Goal: Information Seeking & Learning: Find contact information

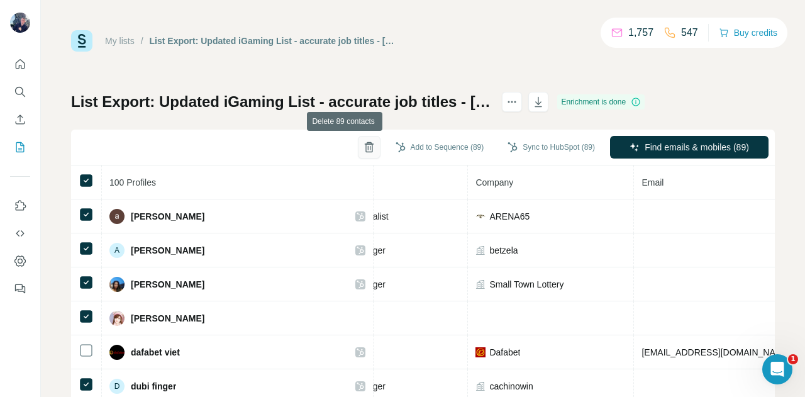
click at [363, 150] on icon "button" at bounding box center [369, 147] width 13 height 13
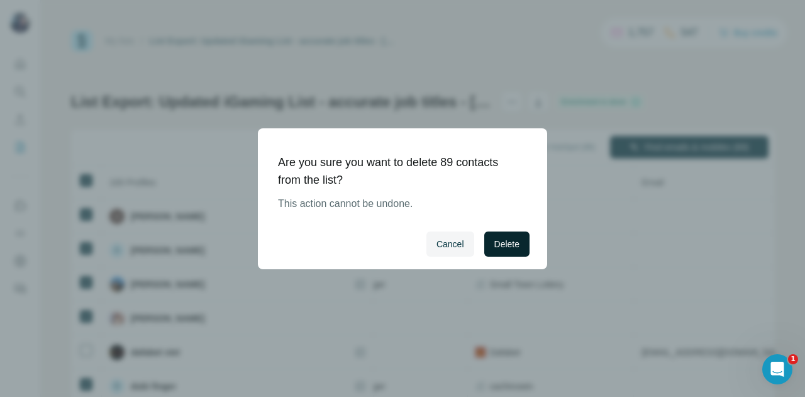
click at [500, 246] on span "Delete" at bounding box center [507, 244] width 25 height 13
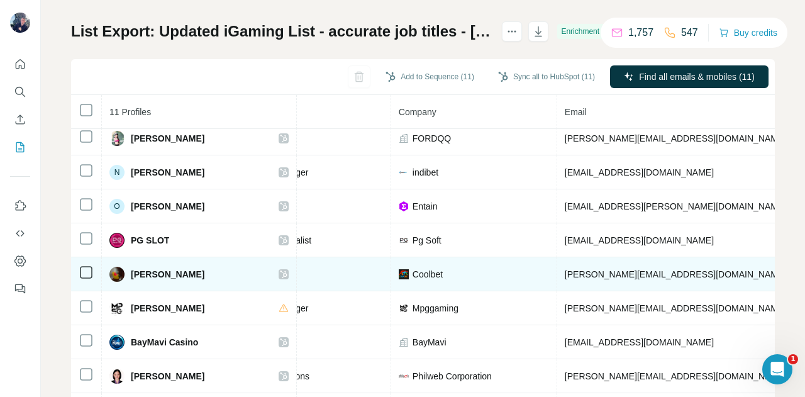
scroll to position [67, 0]
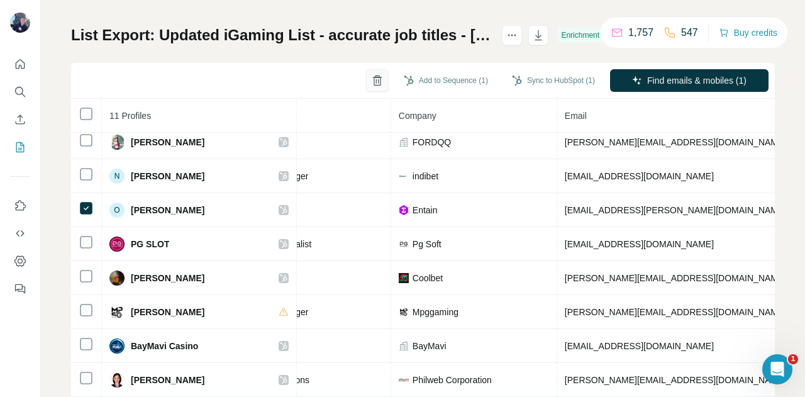
click at [371, 82] on icon "button" at bounding box center [377, 80] width 13 height 13
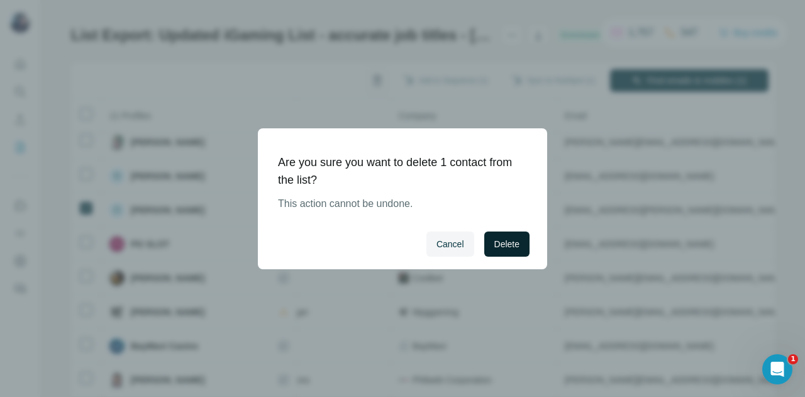
click at [496, 235] on button "Delete" at bounding box center [507, 244] width 45 height 25
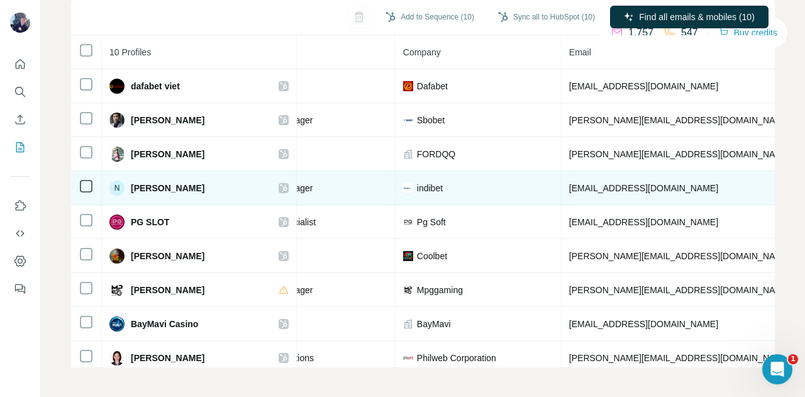
scroll to position [0, 0]
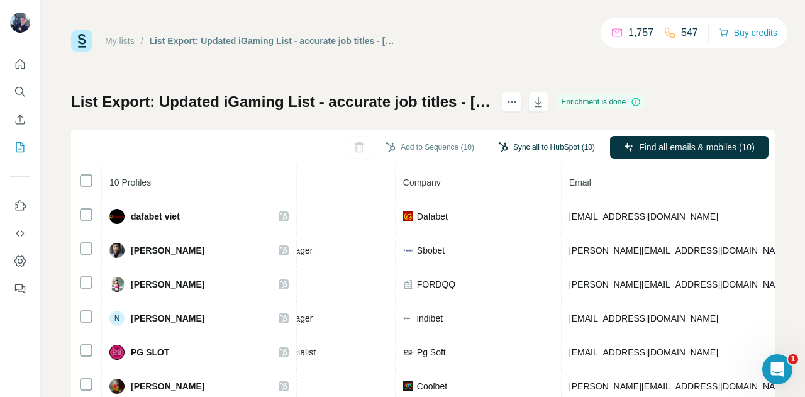
click at [542, 151] on button "Sync all to HubSpot (10)" at bounding box center [547, 147] width 115 height 19
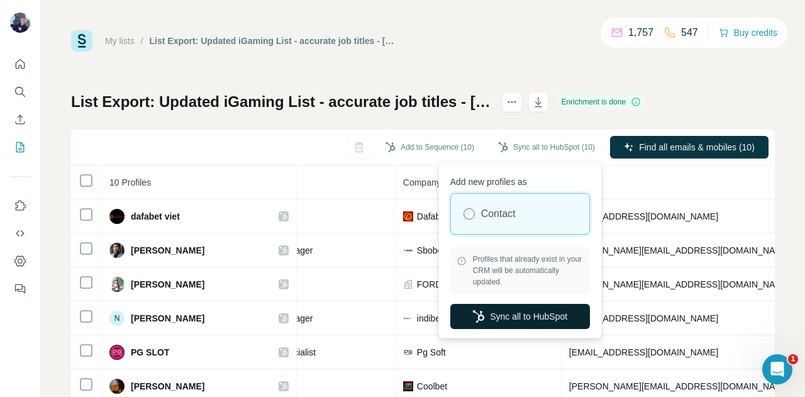
click at [531, 312] on button "Sync all to HubSpot" at bounding box center [521, 316] width 140 height 25
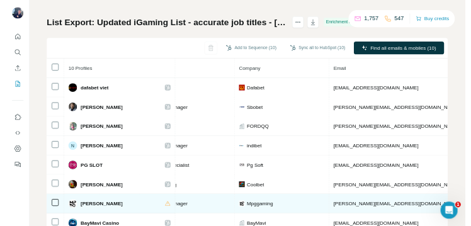
scroll to position [62, 0]
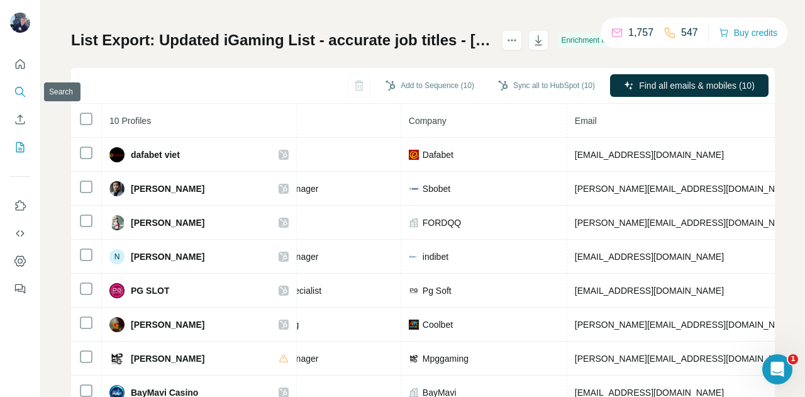
click at [28, 94] on button "Search" at bounding box center [20, 92] width 20 height 23
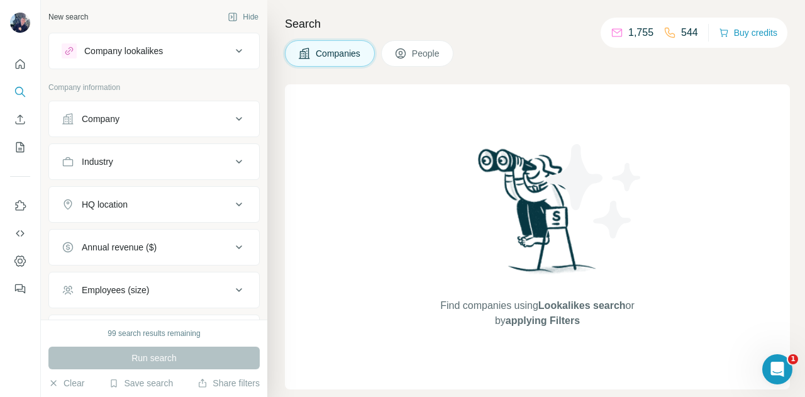
click at [215, 125] on button "Company" at bounding box center [154, 119] width 210 height 30
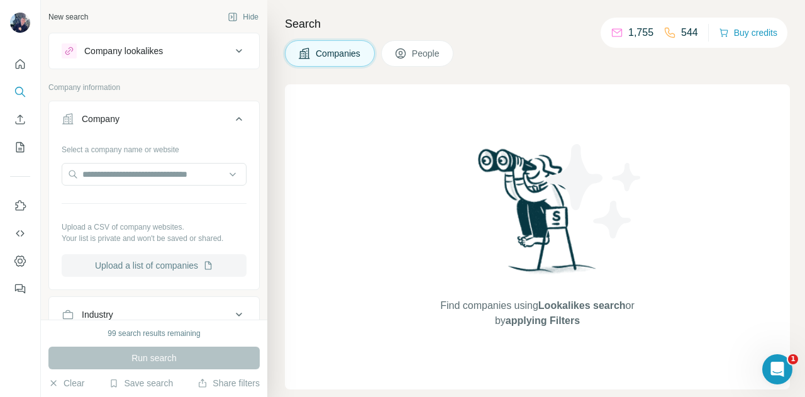
click at [177, 267] on button "Upload a list of companies" at bounding box center [154, 265] width 185 height 23
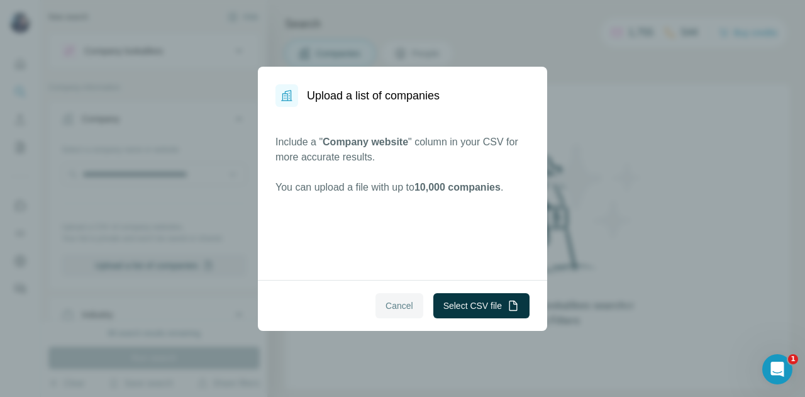
click at [378, 310] on button "Cancel" at bounding box center [400, 305] width 48 height 25
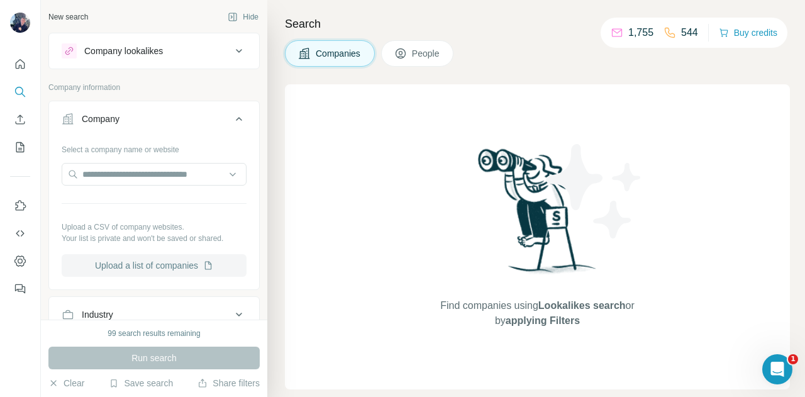
click at [186, 264] on button "Upload a list of companies" at bounding box center [154, 265] width 185 height 23
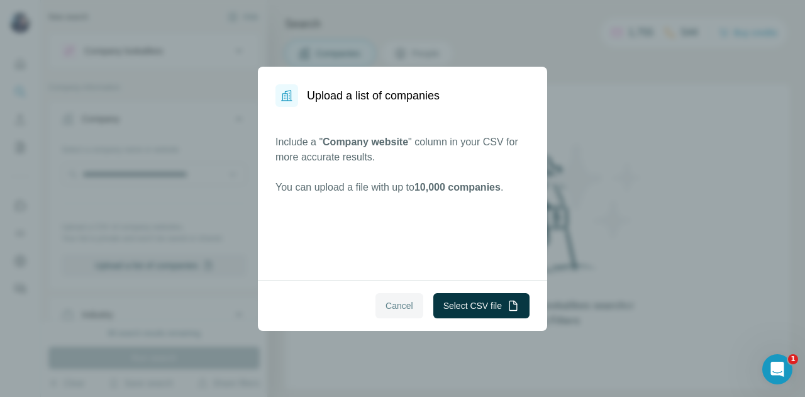
click at [400, 298] on button "Cancel" at bounding box center [400, 305] width 48 height 25
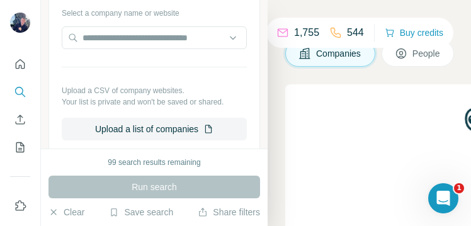
scroll to position [143, 0]
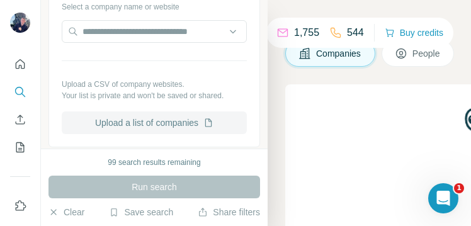
click at [188, 121] on button "Upload a list of companies" at bounding box center [154, 122] width 185 height 23
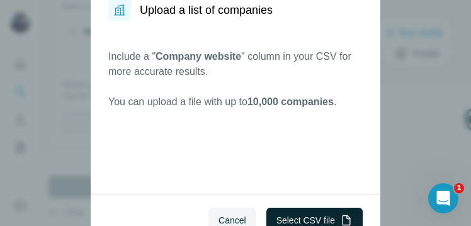
click at [302, 215] on button "Select CSV file" at bounding box center [314, 220] width 96 height 25
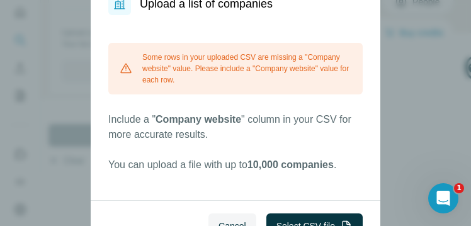
scroll to position [0, 0]
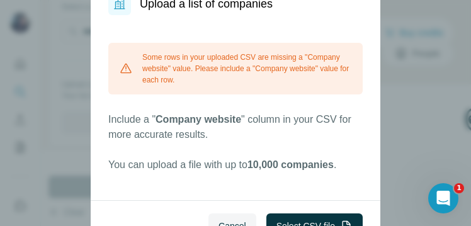
drag, startPoint x: 352, startPoint y: 105, endPoint x: 40, endPoint y: 116, distance: 311.7
click at [40, 116] on div "Upload a list of companies Some rows in your uploaded CSV are missing a "Compan…" at bounding box center [235, 113] width 471 height 226
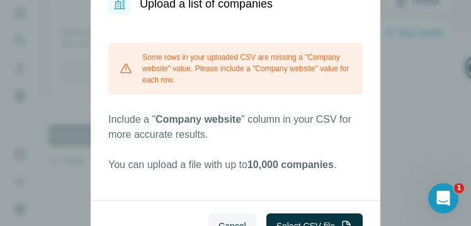
scroll to position [60, 0]
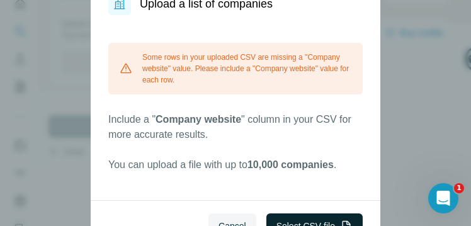
click at [291, 220] on button "Select CSV file" at bounding box center [314, 225] width 96 height 25
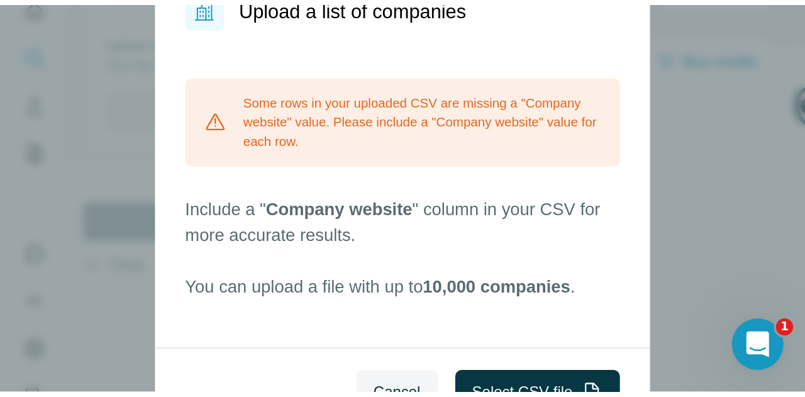
scroll to position [0, 0]
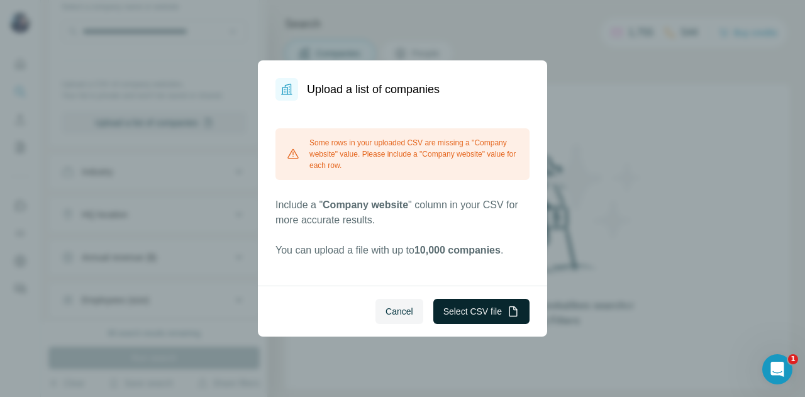
click at [481, 312] on button "Select CSV file" at bounding box center [482, 311] width 96 height 25
click at [396, 301] on button "Cancel" at bounding box center [400, 311] width 48 height 25
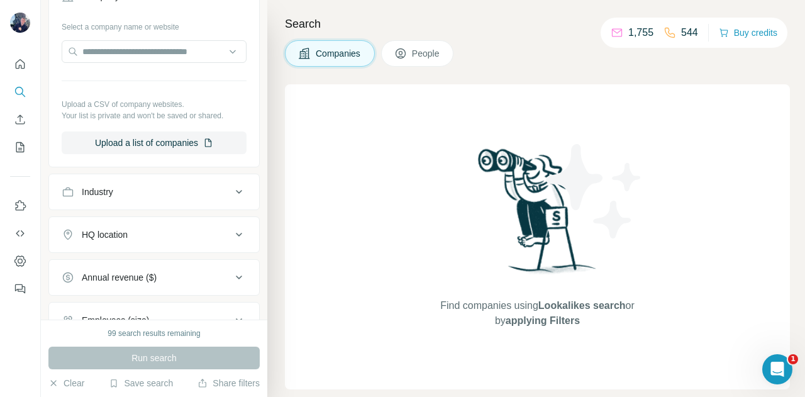
scroll to position [120, 0]
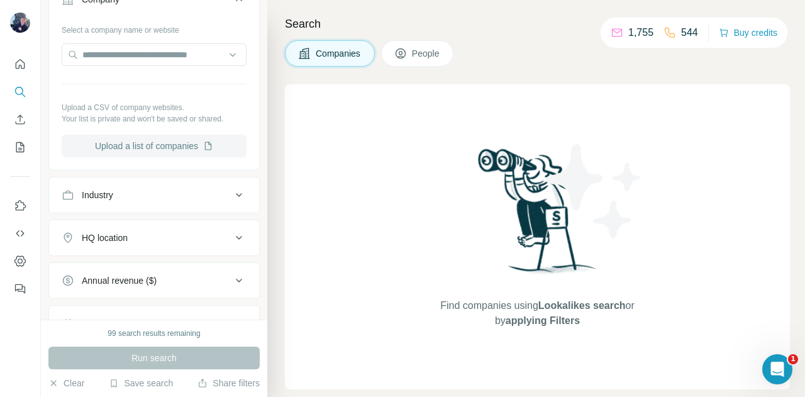
click at [160, 147] on button "Upload a list of companies" at bounding box center [154, 146] width 185 height 23
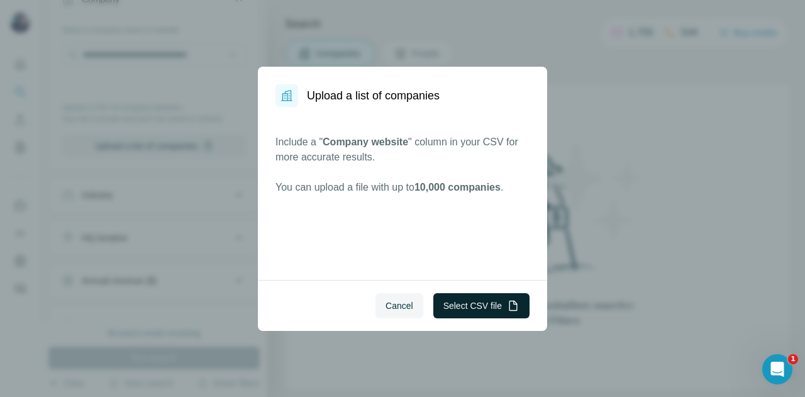
click at [476, 306] on button "Select CSV file" at bounding box center [482, 305] width 96 height 25
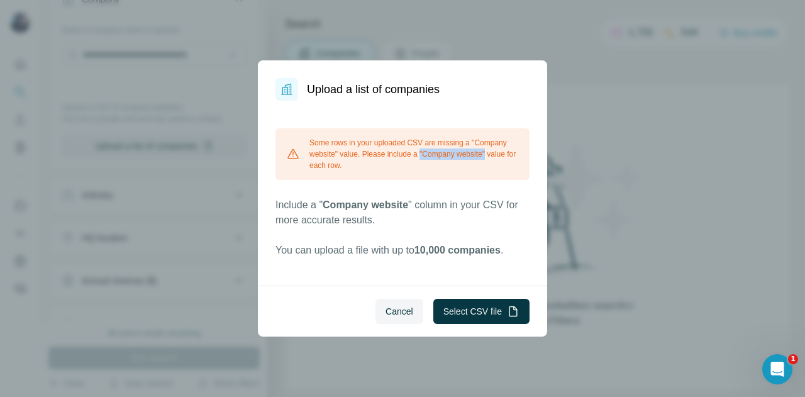
drag, startPoint x: 427, startPoint y: 151, endPoint x: 496, endPoint y: 155, distance: 70.0
click at [496, 155] on div "Some rows in your uploaded CSV are missing a "Company website" value. Please in…" at bounding box center [403, 154] width 254 height 52
copy div ""Company website""
click at [457, 307] on button "Select CSV file" at bounding box center [482, 311] width 96 height 25
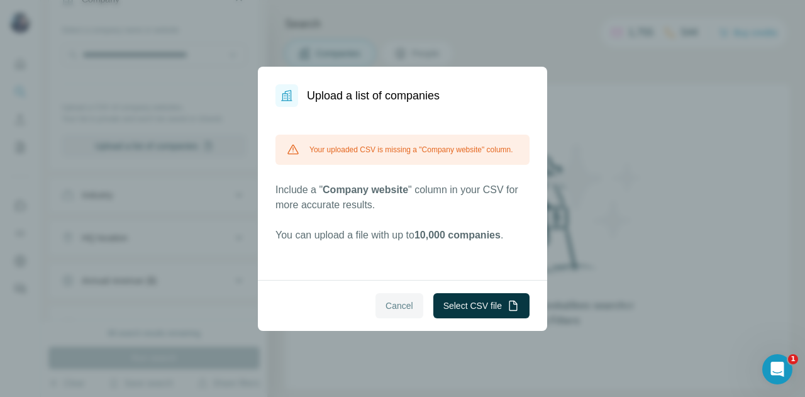
click at [393, 303] on span "Cancel" at bounding box center [400, 306] width 28 height 13
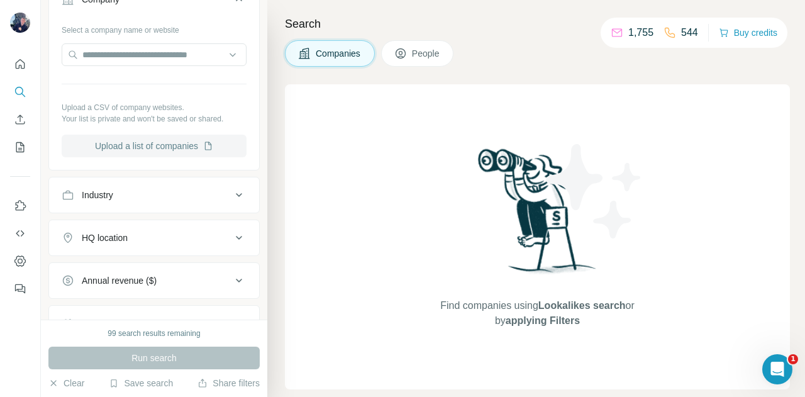
click at [169, 147] on button "Upload a list of companies" at bounding box center [154, 146] width 185 height 23
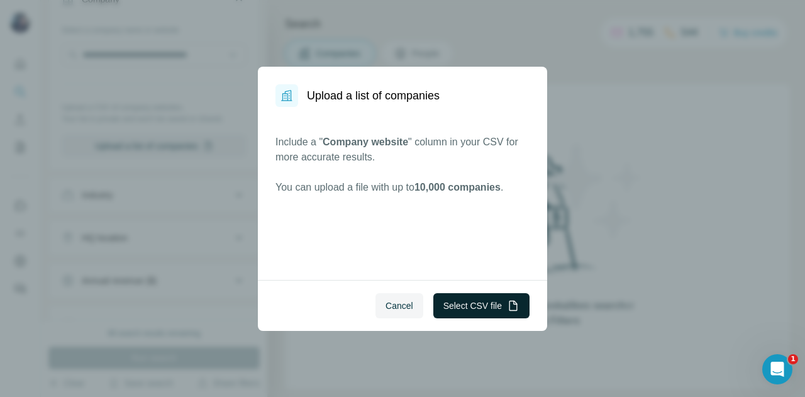
click at [490, 310] on button "Select CSV file" at bounding box center [482, 305] width 96 height 25
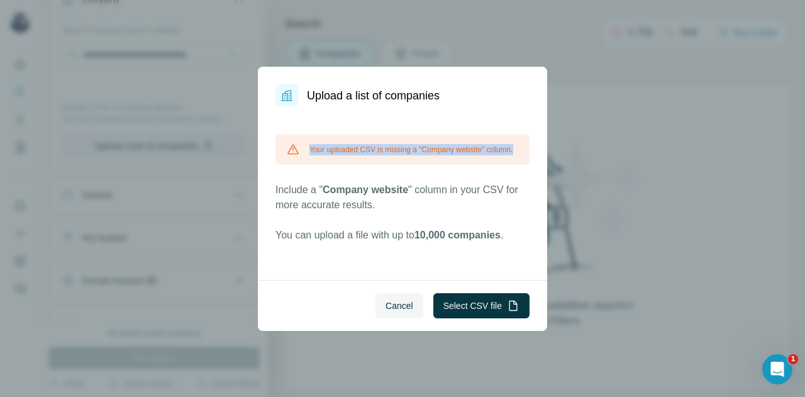
drag, startPoint x: 304, startPoint y: 138, endPoint x: 361, endPoint y: 172, distance: 66.6
click at [361, 165] on div "Your uploaded CSV is missing a "Company website" column." at bounding box center [403, 150] width 254 height 30
copy div "Your uploaded CSV is missing a "Company website" column."
click at [468, 302] on button "Select CSV file" at bounding box center [482, 305] width 96 height 25
click at [317, 279] on div "Your uploaded CSV is missing a "Company website" column. Include a " Company we…" at bounding box center [402, 193] width 289 height 173
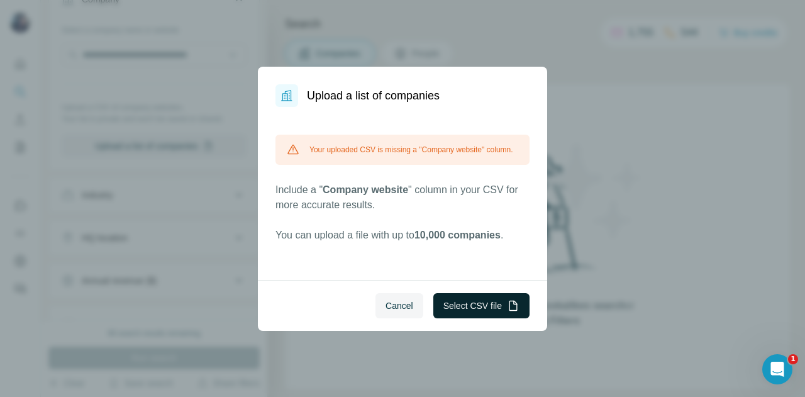
click at [485, 309] on button "Select CSV file" at bounding box center [482, 305] width 96 height 25
click at [400, 304] on span "Cancel" at bounding box center [400, 306] width 28 height 13
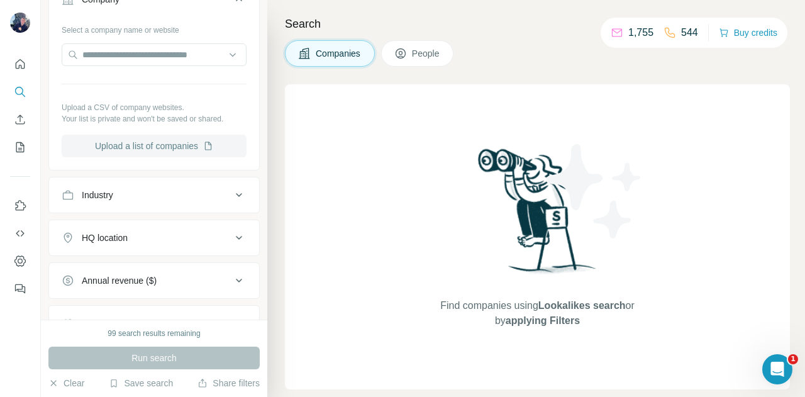
click at [209, 148] on icon "button" at bounding box center [208, 146] width 10 height 10
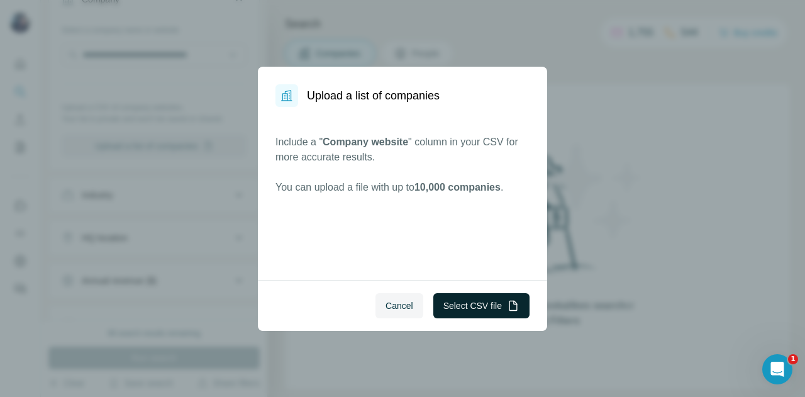
click at [459, 313] on button "Select CSV file" at bounding box center [482, 305] width 96 height 25
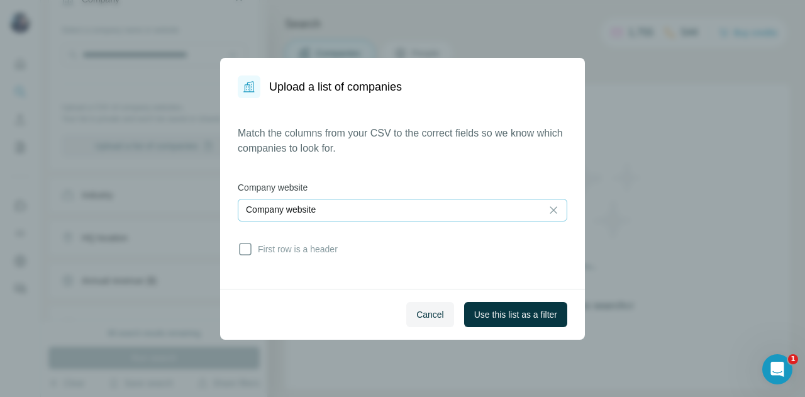
click at [401, 211] on div "Company website" at bounding box center [390, 209] width 288 height 13
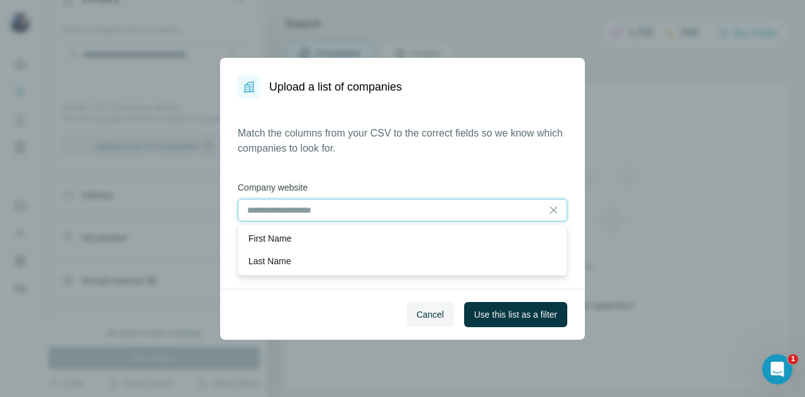
click at [401, 211] on input at bounding box center [390, 210] width 288 height 14
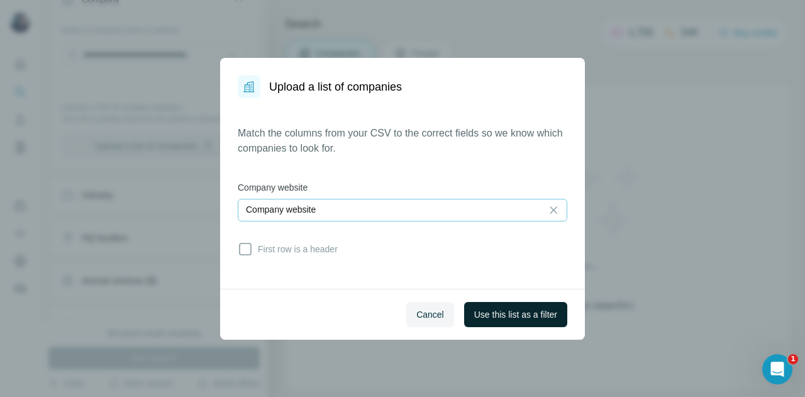
click at [493, 316] on span "Use this list as a filter" at bounding box center [515, 314] width 83 height 13
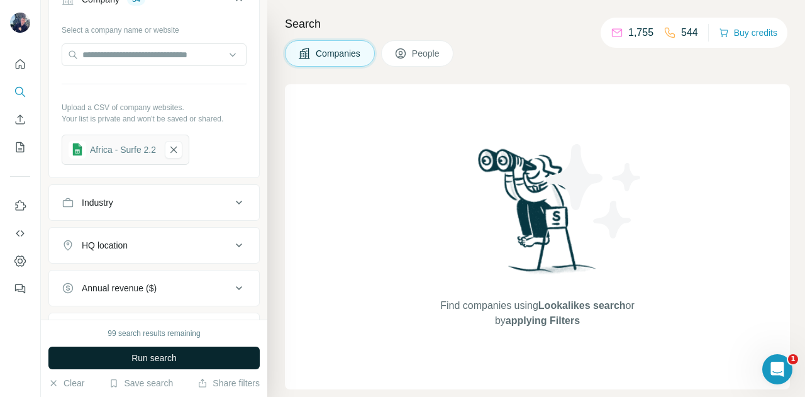
click at [189, 353] on button "Run search" at bounding box center [153, 358] width 211 height 23
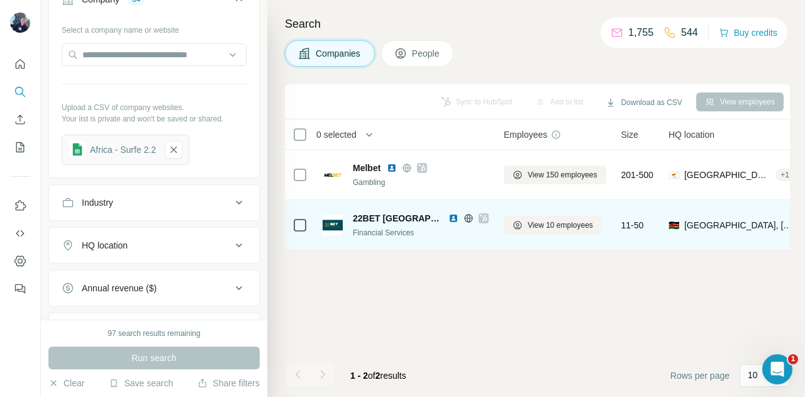
click at [372, 225] on div "22BET Kenya Financial Services" at bounding box center [421, 225] width 136 height 26
click at [392, 213] on span "22BET [GEOGRAPHIC_DATA]" at bounding box center [397, 218] width 89 height 13
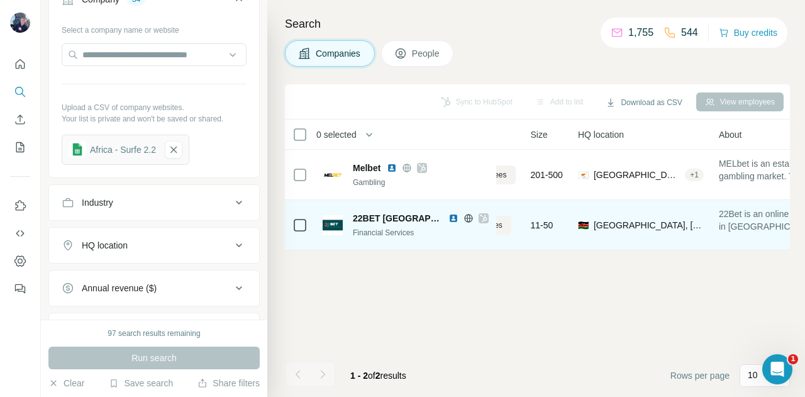
scroll to position [0, 77]
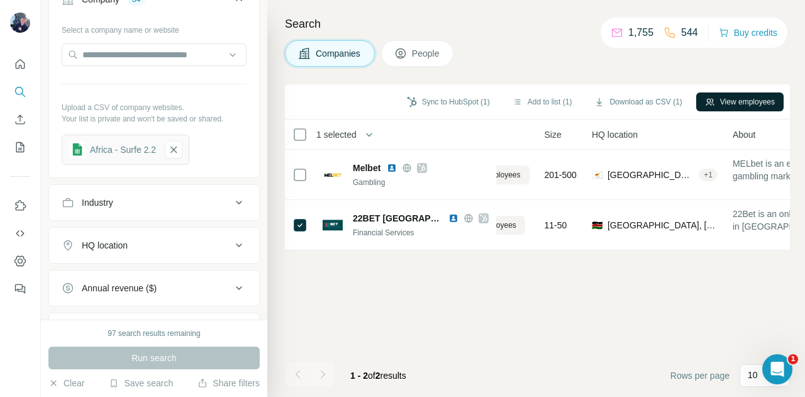
click at [728, 98] on button "View employees" at bounding box center [740, 102] width 87 height 19
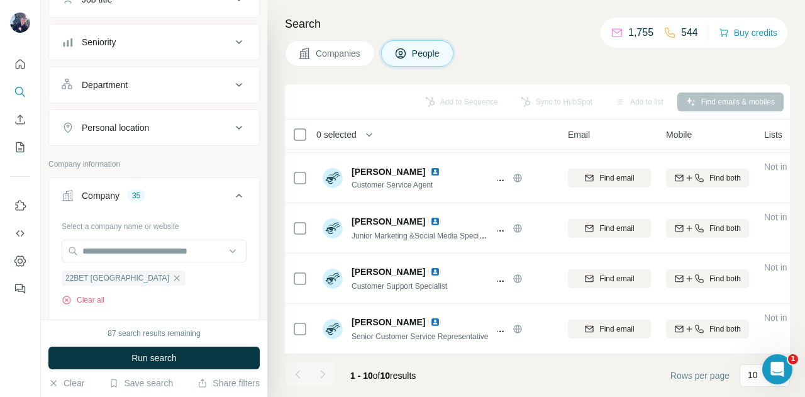
scroll to position [0, 77]
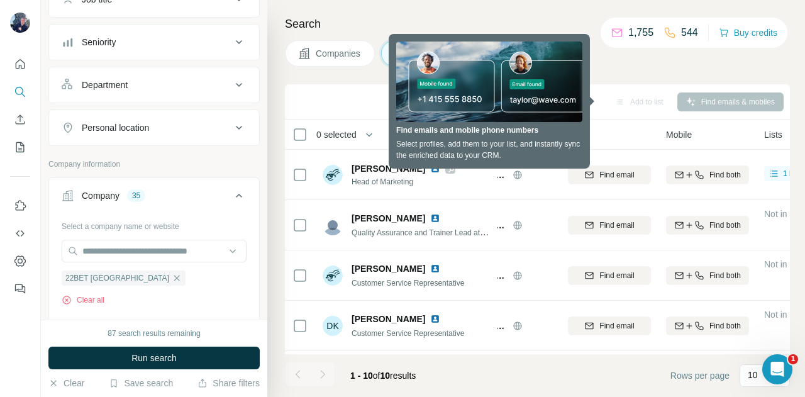
click at [619, 55] on div "Companies People" at bounding box center [537, 53] width 505 height 26
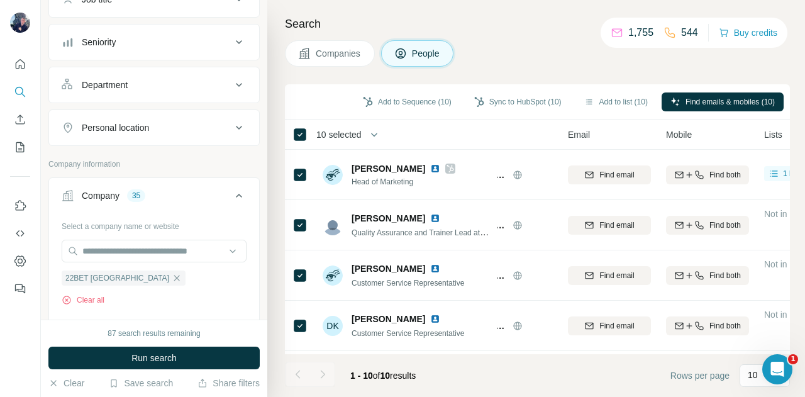
click at [555, 66] on div "Search Companies People Add to Sequence (10) Sync to HubSpot (10) Add to list (…" at bounding box center [536, 198] width 538 height 397
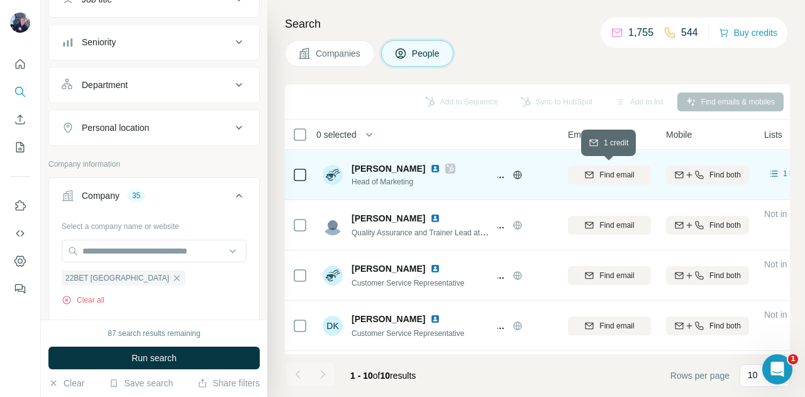
click at [600, 181] on button "Find email" at bounding box center [609, 174] width 83 height 19
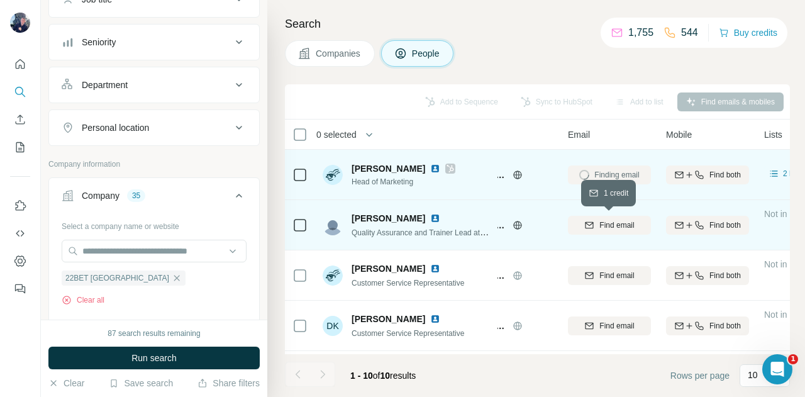
click at [608, 227] on span "Find email" at bounding box center [617, 225] width 35 height 11
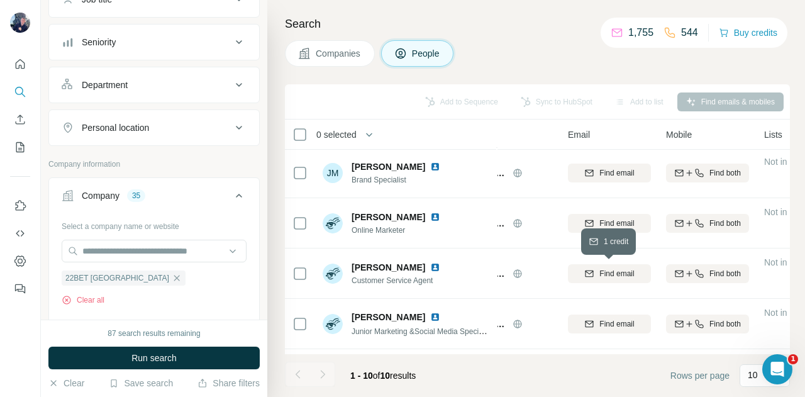
scroll to position [206, 77]
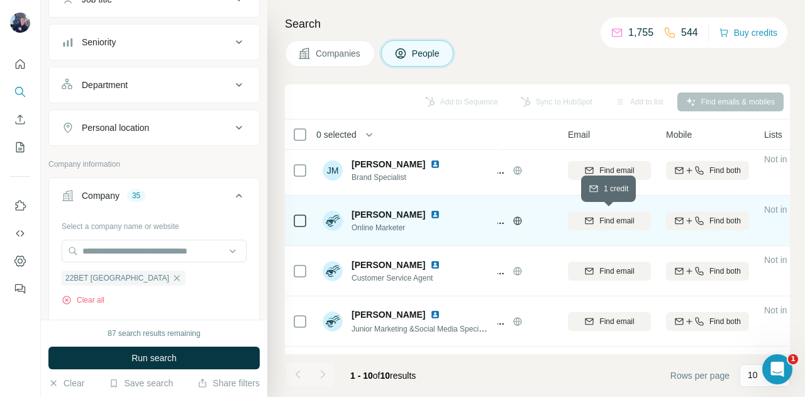
click at [602, 222] on span "Find email" at bounding box center [617, 220] width 35 height 11
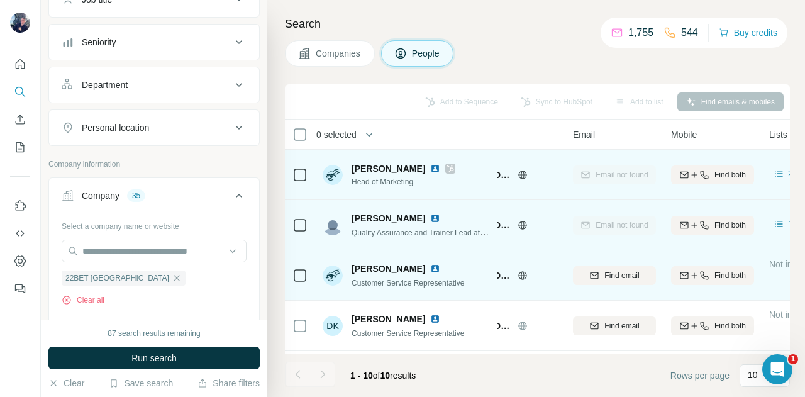
scroll to position [0, 69]
